Goal: Book appointment/travel/reservation

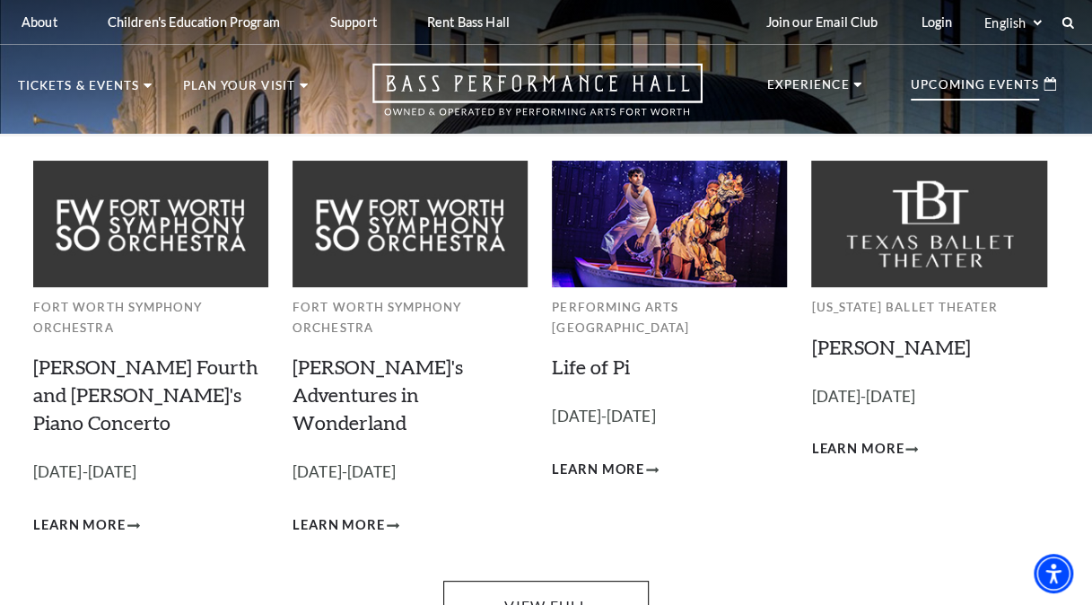
click at [1034, 84] on p "Upcoming Events" at bounding box center [975, 90] width 128 height 22
click at [389, 273] on img at bounding box center [410, 224] width 235 height 127
click at [129, 332] on p "Fort Worth Symphony Orchestra" at bounding box center [150, 317] width 235 height 40
click at [73, 309] on p "Fort Worth Symphony Orchestra" at bounding box center [150, 317] width 235 height 40
click at [376, 328] on p "Fort Worth Symphony Orchestra" at bounding box center [410, 317] width 235 height 40
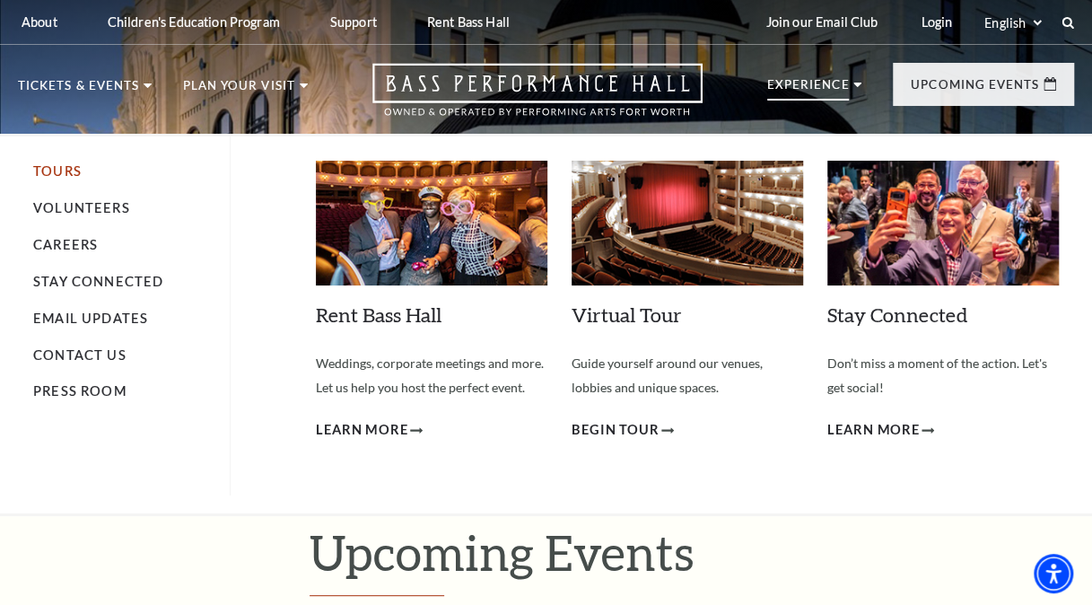
click at [66, 177] on link "Tours" at bounding box center [57, 170] width 48 height 15
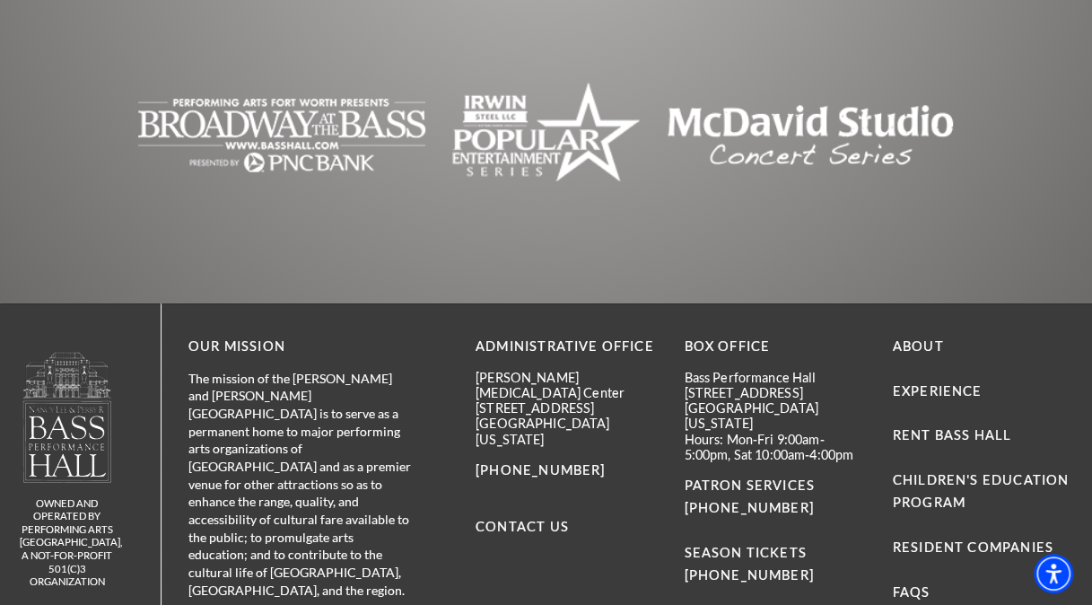
scroll to position [2645, 0]
